Goal: Information Seeking & Learning: Learn about a topic

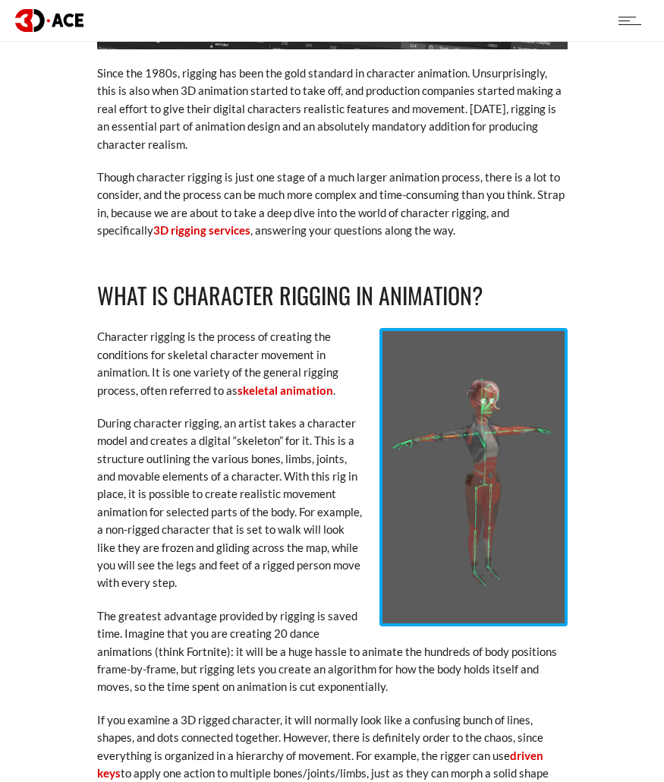
scroll to position [668, 0]
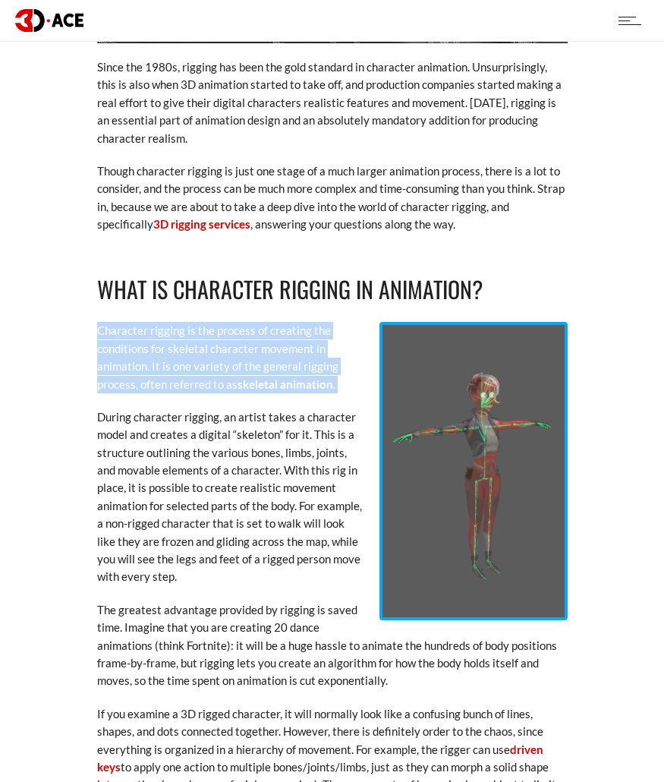
drag, startPoint x: 99, startPoint y: 330, endPoint x: 329, endPoint y: 402, distance: 241.1
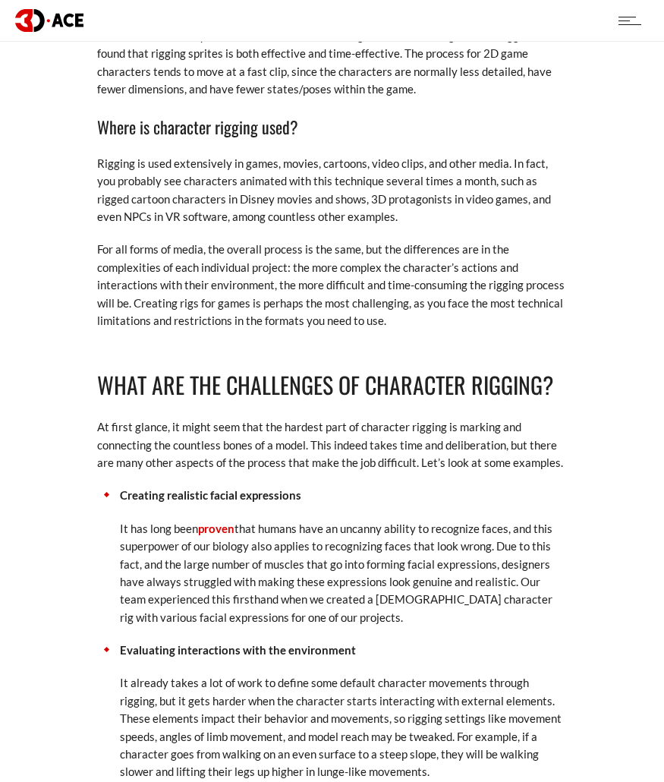
scroll to position [1640, 0]
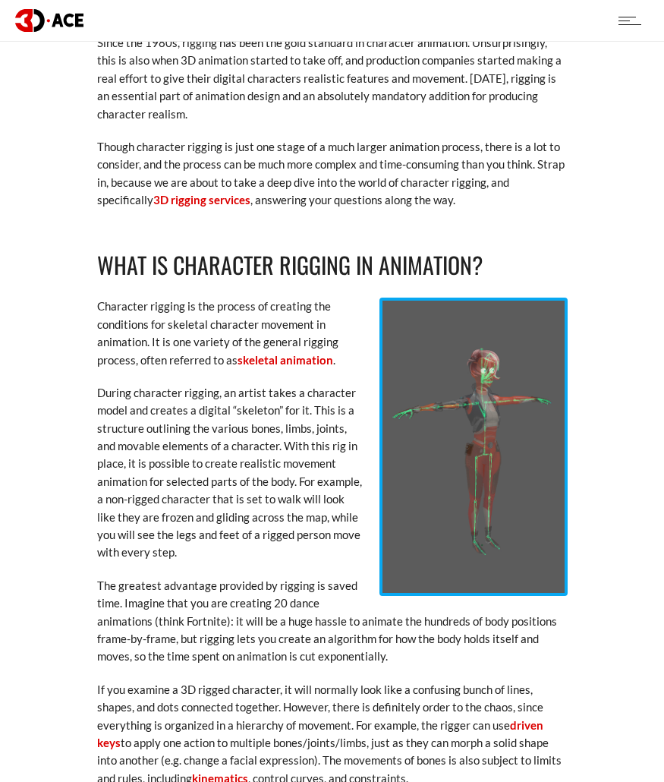
scroll to position [698, 0]
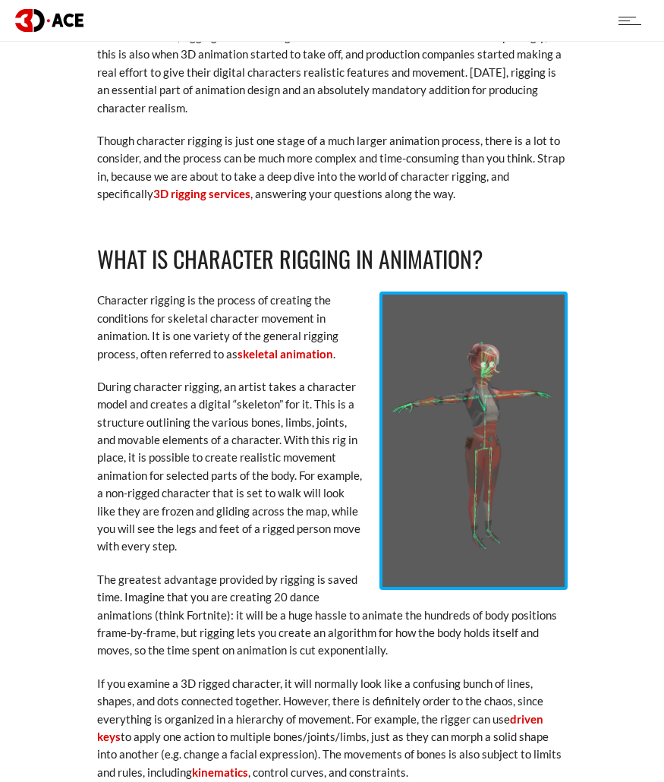
click at [99, 389] on p "During character rigging, an artist takes a character model and creates a digit…" at bounding box center [332, 467] width 471 height 178
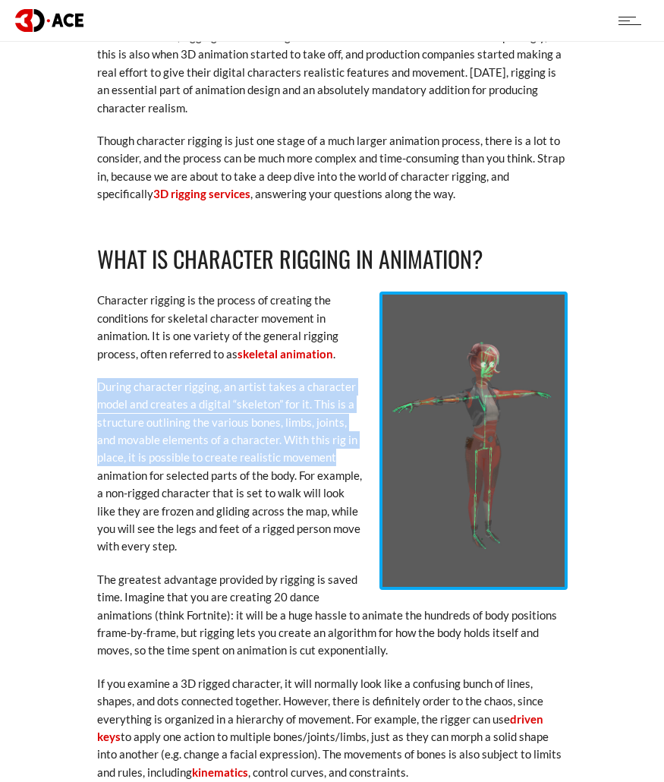
drag, startPoint x: 99, startPoint y: 389, endPoint x: 333, endPoint y: 453, distance: 241.8
click at [333, 453] on p "During character rigging, an artist takes a character model and creates a digit…" at bounding box center [332, 467] width 471 height 178
copy p "During character rigging, an artist takes a character model and creates a digit…"
click at [343, 463] on p "During character rigging, an artist takes a character model and creates a digit…" at bounding box center [332, 467] width 471 height 178
drag, startPoint x: 97, startPoint y: 384, endPoint x: 296, endPoint y: 475, distance: 218.8
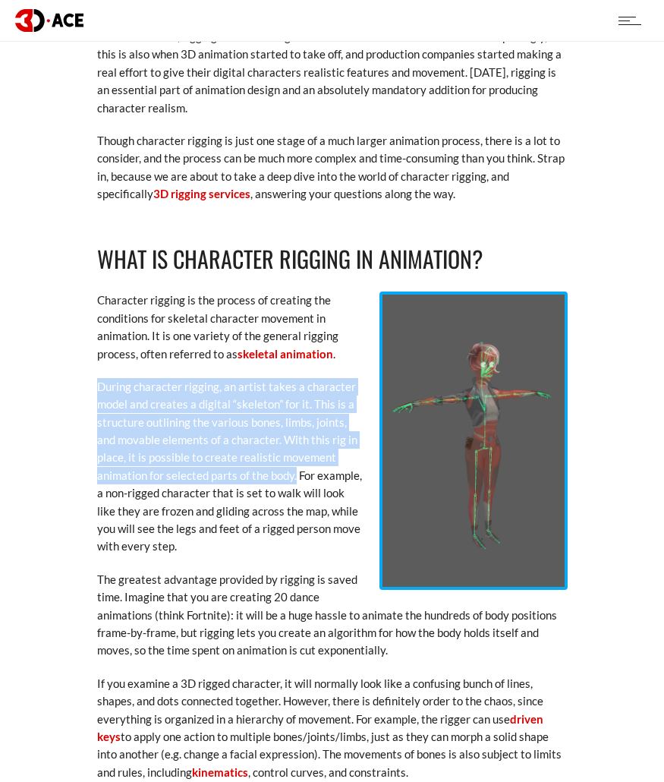
click at [296, 475] on p "During character rigging, an artist takes a character model and creates a digit…" at bounding box center [332, 467] width 471 height 178
copy p "During character rigging, an artist takes a character model and creates a digit…"
